Goal: Transaction & Acquisition: Purchase product/service

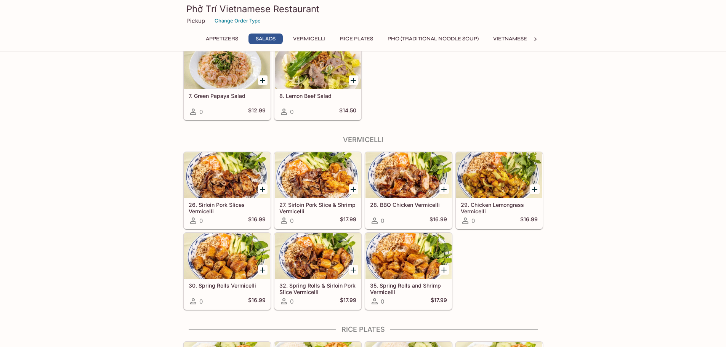
scroll to position [152, 0]
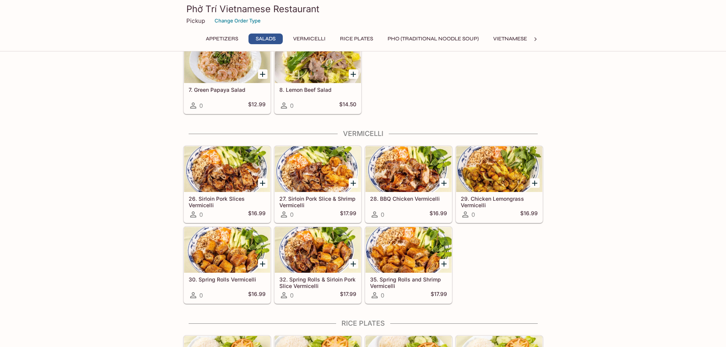
click at [266, 264] on icon "Add 30. Spring Rolls Vermicelli" at bounding box center [262, 263] width 9 height 9
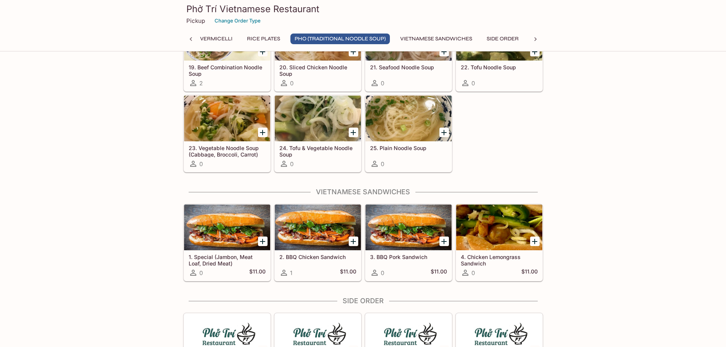
scroll to position [838, 0]
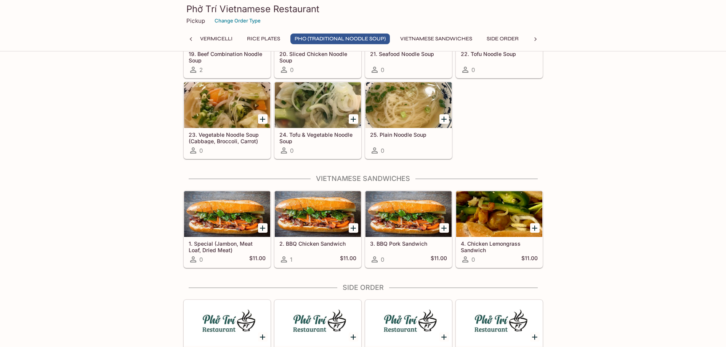
click at [405, 245] on h5 "3. BBQ Pork Sandwich" at bounding box center [408, 243] width 77 height 6
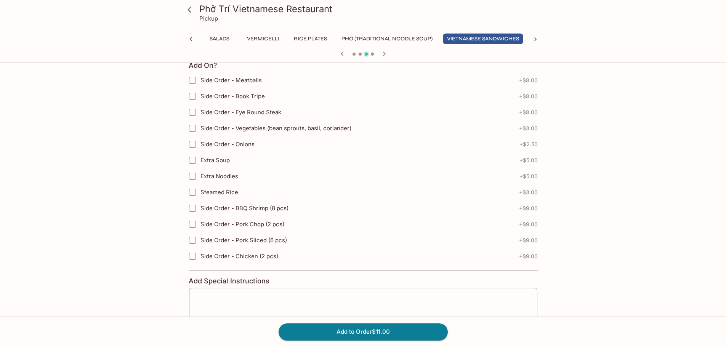
scroll to position [349, 0]
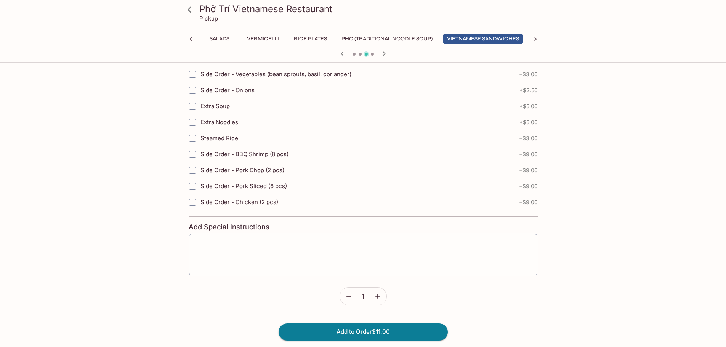
click at [559, 262] on div "Phở Trí Vietnamese Restaurant Pickup Appetizers Salads Vermicelli Rice Plates P…" at bounding box center [363, 32] width 488 height 630
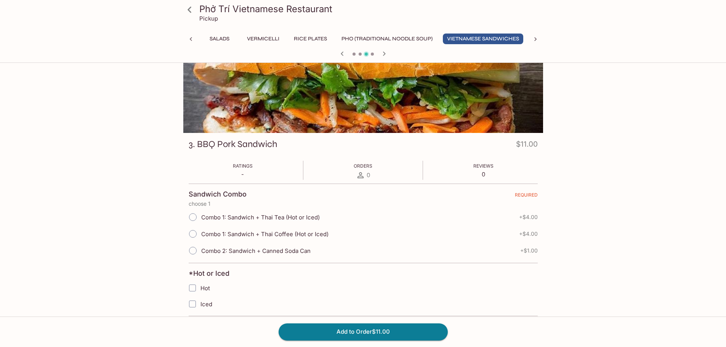
scroll to position [0, 0]
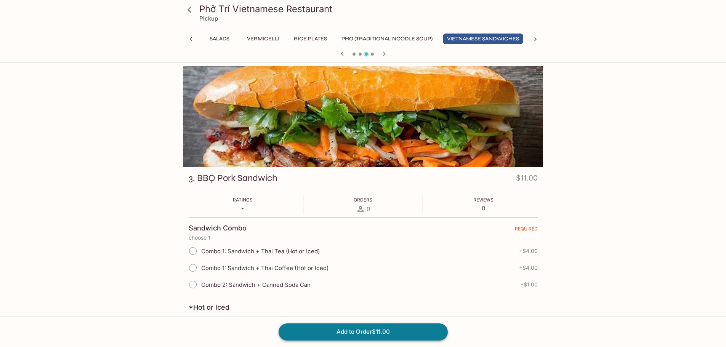
click at [374, 331] on button "Add to Order $11.00" at bounding box center [362, 331] width 169 height 17
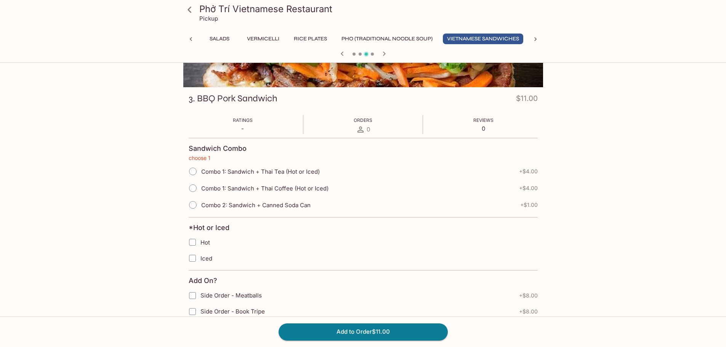
scroll to position [80, 0]
click at [378, 208] on div "Combo 2: Sandwich + Canned Soda Can + $1.00" at bounding box center [363, 204] width 349 height 17
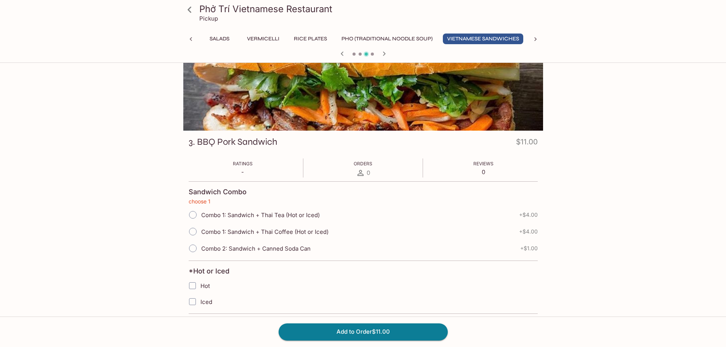
scroll to position [0, 0]
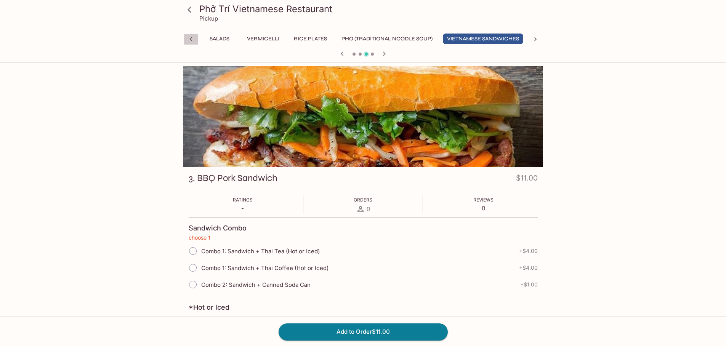
click at [189, 38] on icon at bounding box center [191, 39] width 8 height 8
click at [231, 37] on button "Appetizers" at bounding box center [222, 39] width 41 height 11
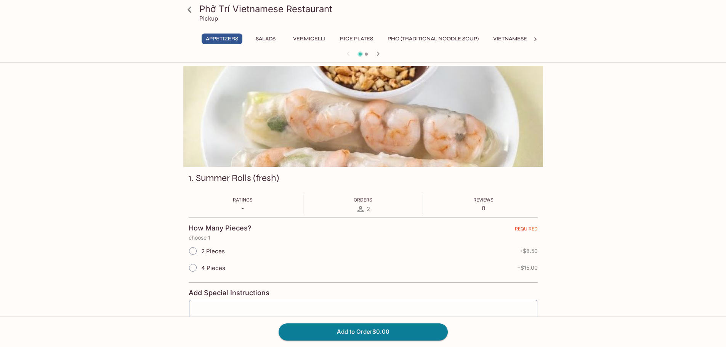
click at [214, 249] on span "2 Pieces" at bounding box center [213, 251] width 24 height 7
click at [201, 249] on input "2 Pieces" at bounding box center [193, 251] width 16 height 16
radio input "true"
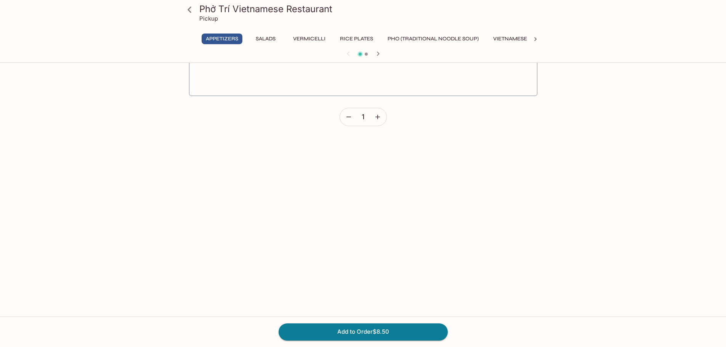
scroll to position [247, 0]
click at [371, 319] on div "Add to Order $8.50" at bounding box center [363, 332] width 726 height 30
click at [365, 338] on button "Add to Order $8.50" at bounding box center [362, 331] width 169 height 17
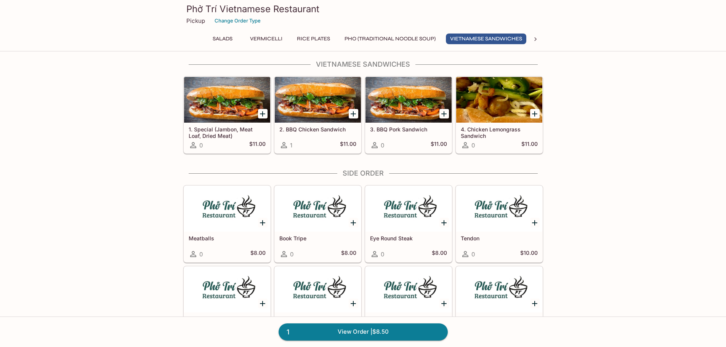
scroll to position [0, 46]
click at [442, 114] on icon "Add 3. BBQ Pork Sandwich" at bounding box center [443, 113] width 5 height 5
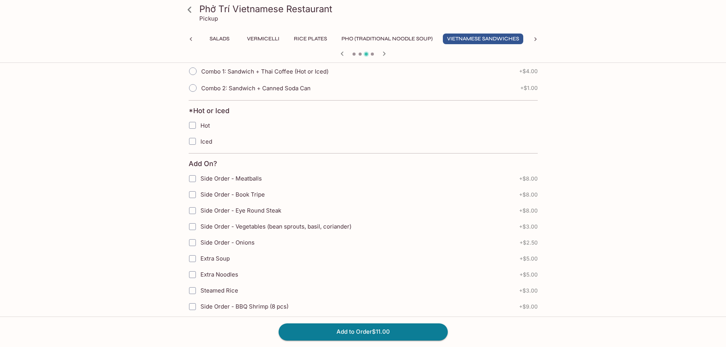
scroll to position [6, 0]
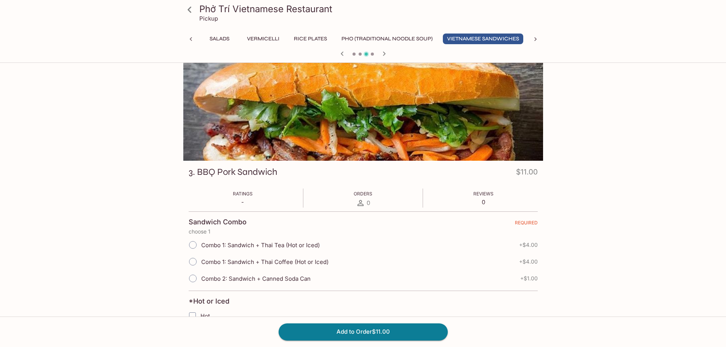
click at [192, 250] on input "Combo 1: Sandwich + Thai Tea (Hot or Iced)" at bounding box center [193, 245] width 16 height 16
click at [193, 238] on input "Combo 1: Sandwich + Thai Tea (Hot or Iced)" at bounding box center [193, 245] width 16 height 16
radio input "true"
click at [193, 245] on input "Combo 1: Sandwich + Thai Tea (Hot or Iced)" at bounding box center [193, 245] width 16 height 16
click at [194, 245] on input "Combo 1: Sandwich + Thai Tea (Hot or Iced)" at bounding box center [193, 245] width 16 height 16
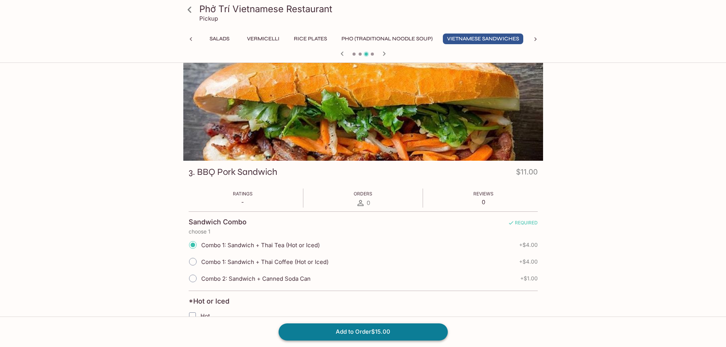
click at [383, 328] on button "Add to Order $15.00" at bounding box center [362, 331] width 169 height 17
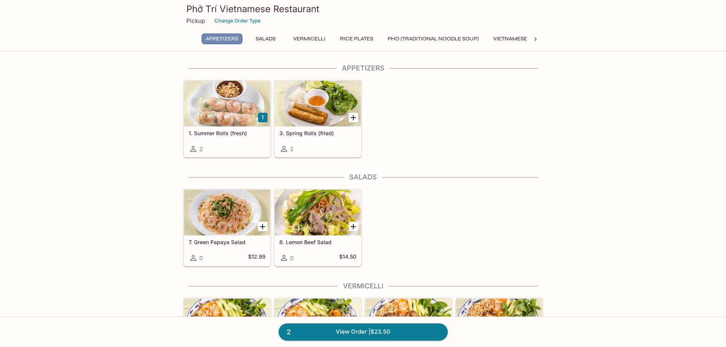
click at [226, 42] on button "Appetizers" at bounding box center [222, 39] width 41 height 11
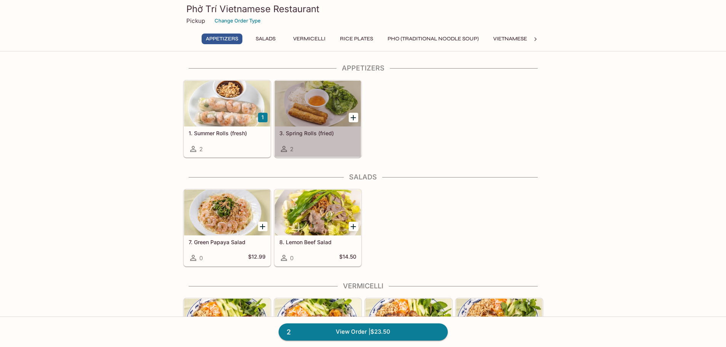
click at [327, 133] on h5 "3. Spring Rolls (fried)" at bounding box center [317, 133] width 77 height 6
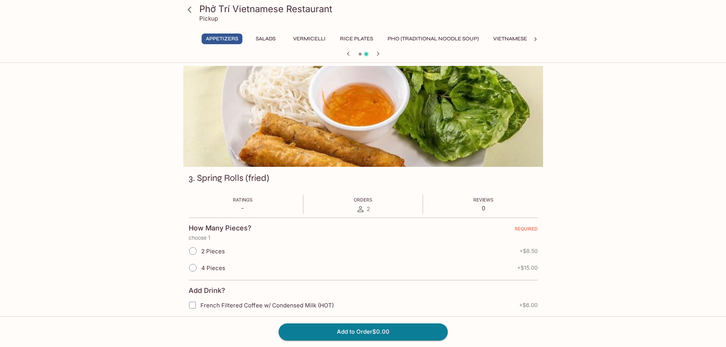
click at [539, 37] on div at bounding box center [535, 39] width 15 height 11
click at [427, 39] on button "Vietnamese Sandwiches" at bounding box center [400, 39] width 80 height 11
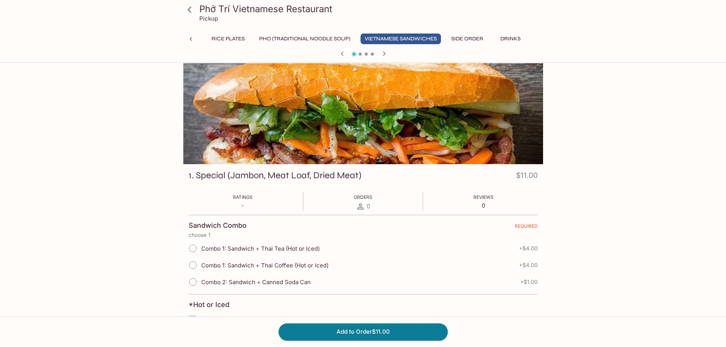
scroll to position [0, 0]
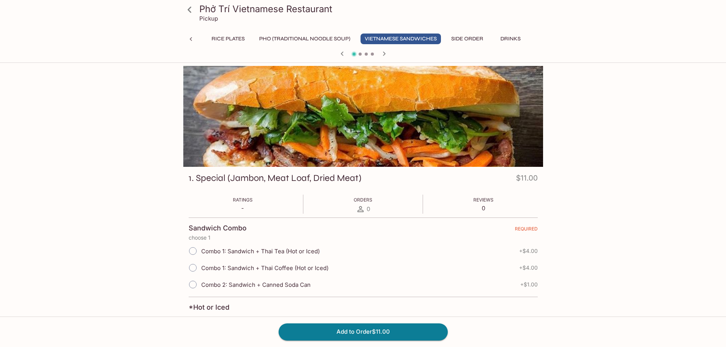
click at [193, 40] on icon at bounding box center [191, 39] width 8 height 8
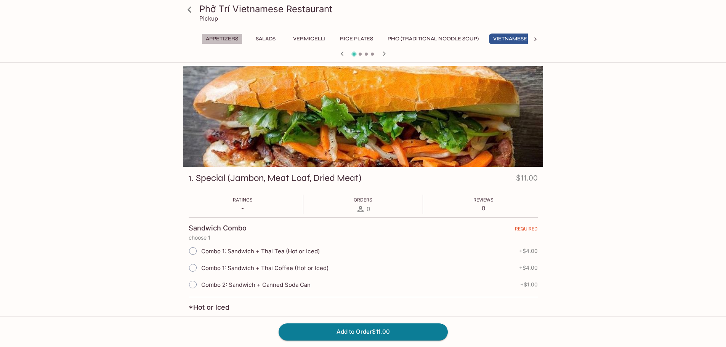
click at [209, 41] on button "Appetizers" at bounding box center [222, 39] width 41 height 11
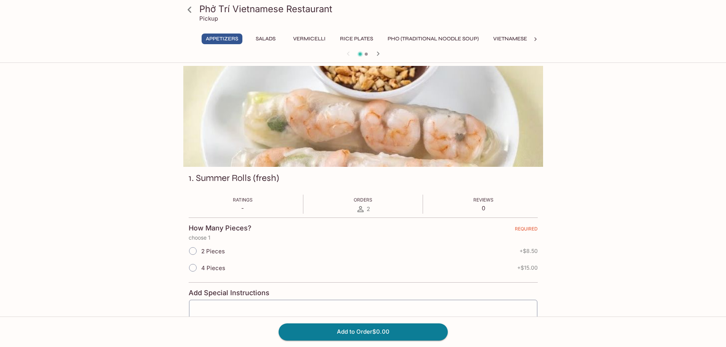
click at [191, 10] on icon at bounding box center [189, 9] width 13 height 13
